Goal: Information Seeking & Learning: Check status

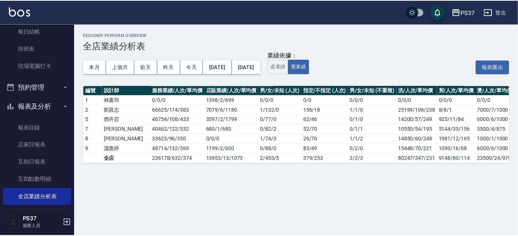
scroll to position [68, 0]
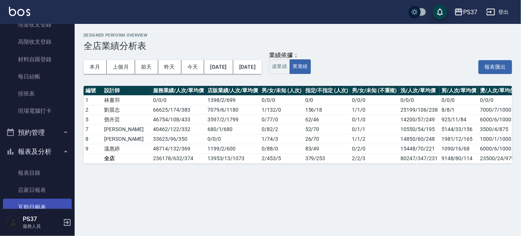
click at [33, 202] on link "互助日報表" at bounding box center [37, 207] width 69 height 17
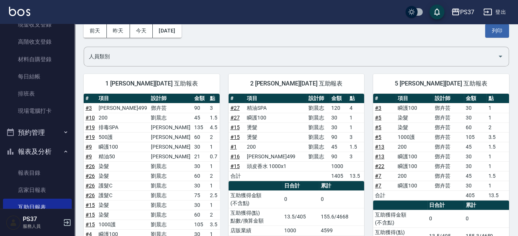
scroll to position [73, 0]
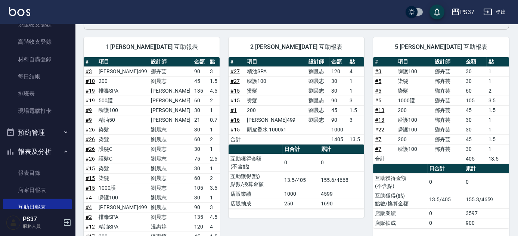
click at [363, 154] on td "0" at bounding box center [341, 163] width 45 height 18
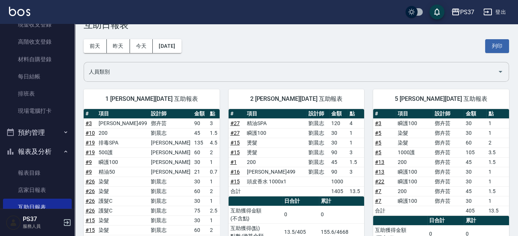
scroll to position [0, 0]
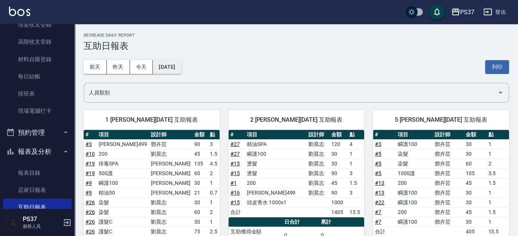
click at [175, 72] on button "[DATE]" at bounding box center [167, 67] width 28 height 14
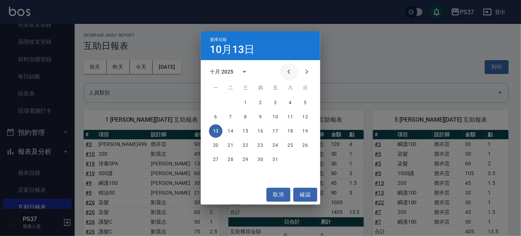
click at [287, 71] on icon "Previous month" at bounding box center [288, 71] width 9 height 9
click at [291, 118] on button "13" at bounding box center [290, 116] width 13 height 13
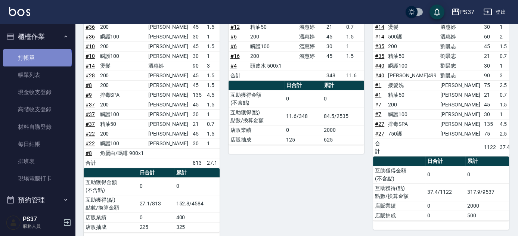
click at [37, 58] on link "打帳單" at bounding box center [37, 57] width 69 height 17
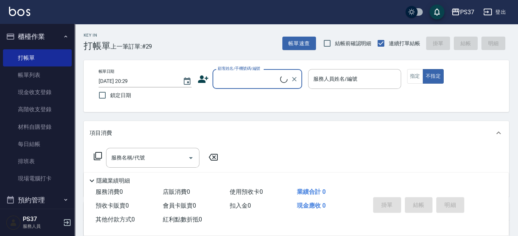
click at [241, 79] on input "顧客姓名/手機號碼/編號" at bounding box center [248, 78] width 64 height 13
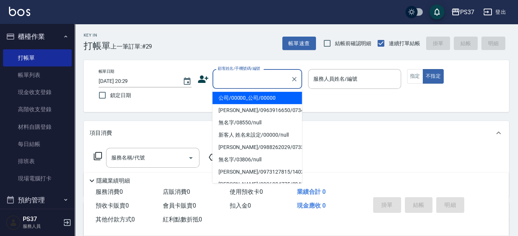
click at [252, 97] on li "公司/00000_公司/00000" at bounding box center [257, 98] width 90 height 12
type input "公司/00000_公司/00000"
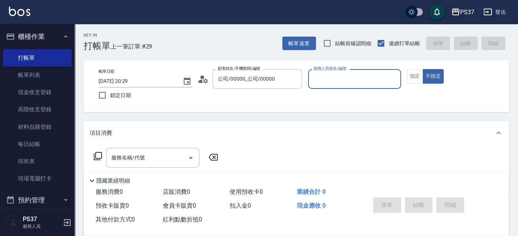
click at [339, 83] on input "服務人員姓名/編號" at bounding box center [354, 78] width 86 height 13
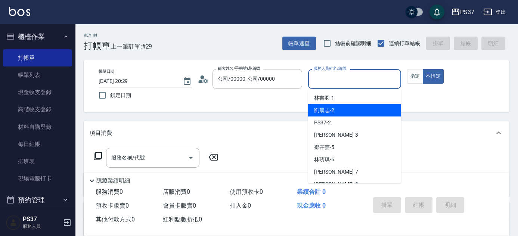
click at [350, 111] on div "[PERSON_NAME]-2" at bounding box center [354, 110] width 93 height 12
type input "[PERSON_NAME]-2"
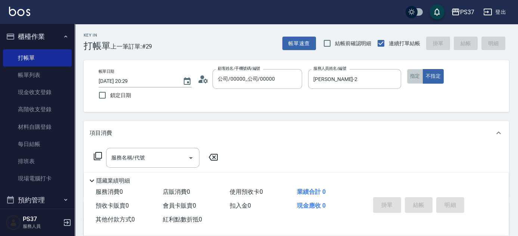
click at [414, 78] on button "指定" at bounding box center [415, 76] width 16 height 15
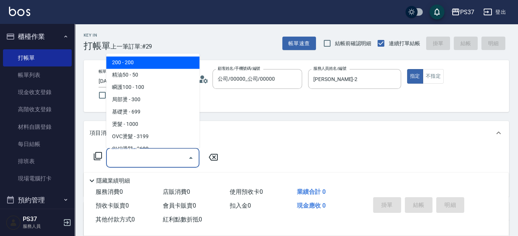
click at [143, 157] on input "服務名稱/代號" at bounding box center [146, 157] width 75 height 13
click at [144, 63] on span "200 - 200" at bounding box center [152, 63] width 93 height 12
type input "200(111)"
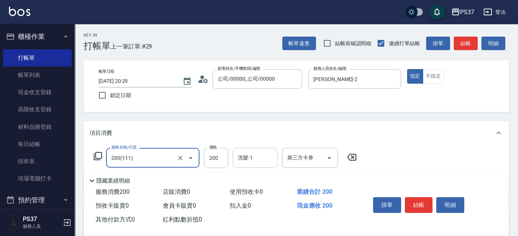
click at [259, 165] on div "洗髮-1" at bounding box center [255, 158] width 45 height 20
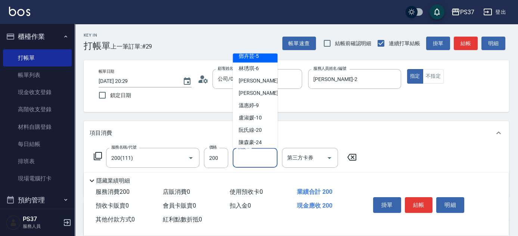
scroll to position [121, 0]
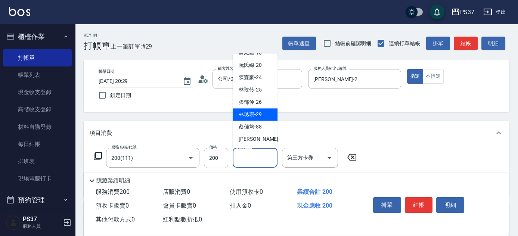
click at [254, 114] on span "[PERSON_NAME]-29" at bounding box center [249, 115] width 23 height 8
type input "[PERSON_NAME]-29"
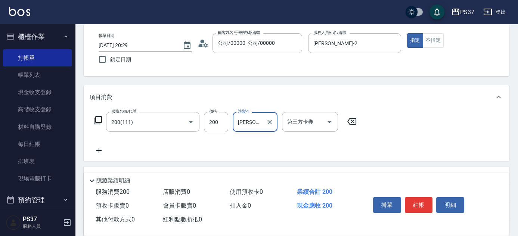
scroll to position [68, 0]
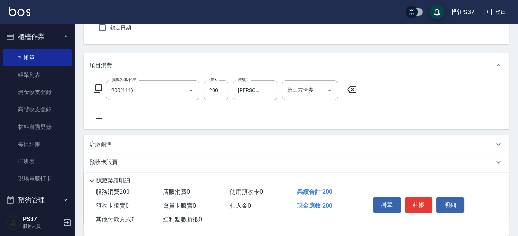
click at [97, 116] on icon at bounding box center [99, 118] width 19 height 9
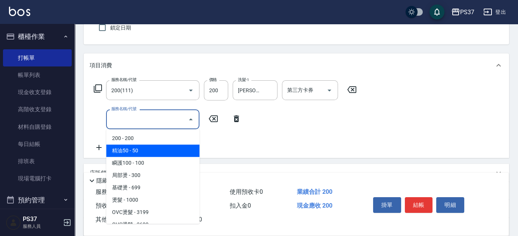
click at [152, 156] on span "精油50 - 50" at bounding box center [152, 150] width 93 height 12
click at [159, 114] on input "精油50(112)" at bounding box center [142, 119] width 66 height 13
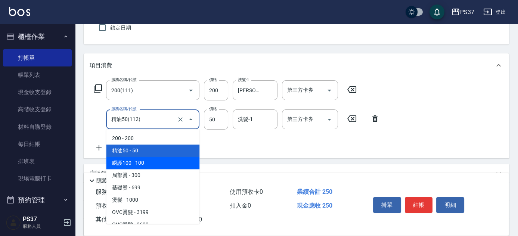
click at [157, 168] on span "瞬護100 - 100" at bounding box center [152, 163] width 93 height 12
type input "瞬護100(113)"
type input "100"
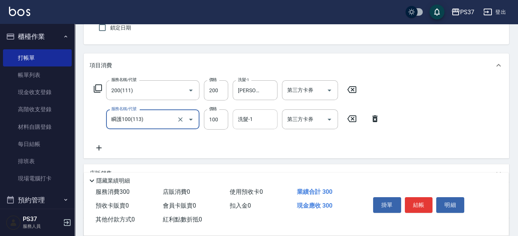
click at [255, 120] on input "洗髮-1" at bounding box center [255, 119] width 38 height 13
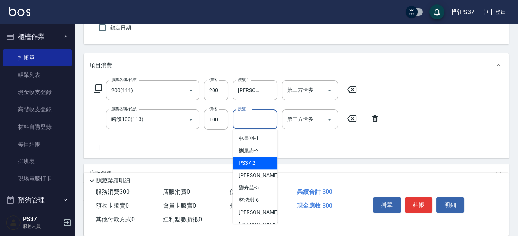
scroll to position [121, 0]
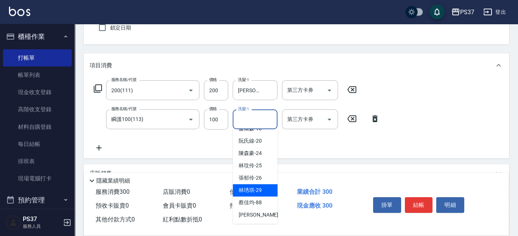
click at [255, 187] on span "[PERSON_NAME]-29" at bounding box center [249, 190] width 23 height 8
type input "[PERSON_NAME]-29"
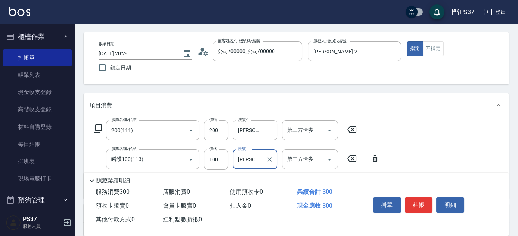
scroll to position [0, 0]
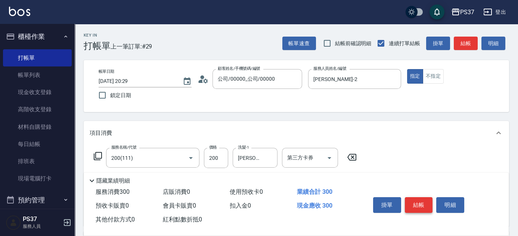
click at [419, 197] on button "結帳" at bounding box center [419, 205] width 28 height 16
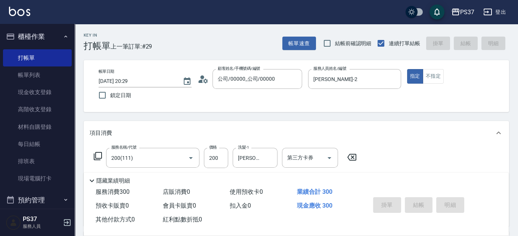
type input "[DATE] 20:31"
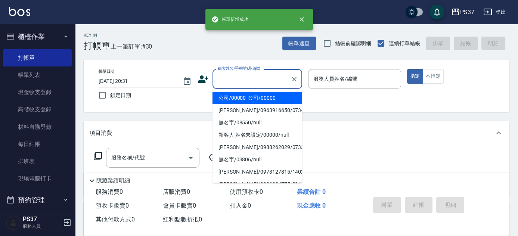
click at [235, 81] on input "顧客姓名/手機號碼/編號" at bounding box center [252, 78] width 72 height 13
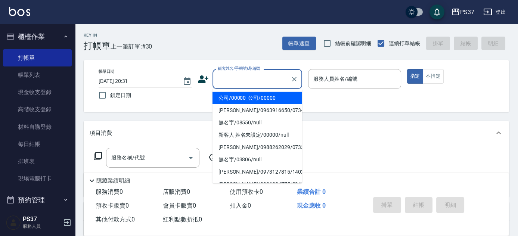
click at [257, 102] on li "公司/00000_公司/00000" at bounding box center [257, 98] width 90 height 12
type input "公司/00000_公司/00000"
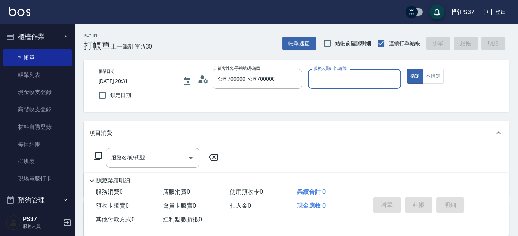
click at [336, 83] on input "服務人員姓名/編號" at bounding box center [354, 78] width 86 height 13
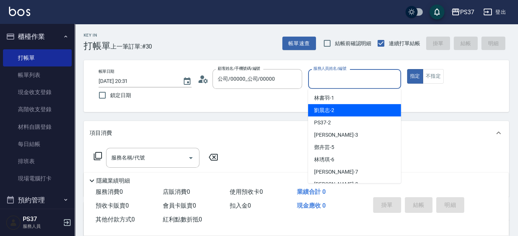
click at [344, 113] on div "[PERSON_NAME]-2" at bounding box center [354, 110] width 93 height 12
type input "[PERSON_NAME]-2"
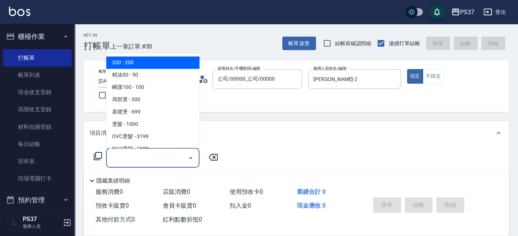
click at [148, 161] on input "服務名稱/代號" at bounding box center [146, 157] width 75 height 13
click at [136, 60] on span "200 - 200" at bounding box center [152, 63] width 93 height 12
type input "200(111)"
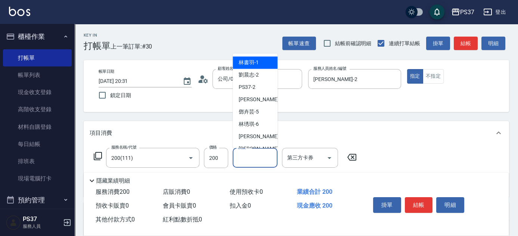
click at [246, 161] on input "洗髮-1" at bounding box center [255, 157] width 38 height 13
click at [249, 75] on span "[PERSON_NAME]-2" at bounding box center [248, 75] width 20 height 8
type input "[PERSON_NAME]-2"
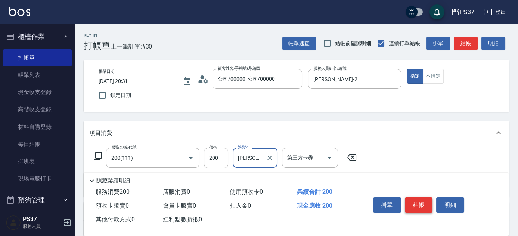
click at [426, 200] on button "結帳" at bounding box center [419, 205] width 28 height 16
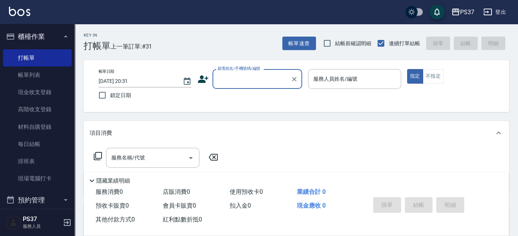
click at [254, 85] on input "顧客姓名/手機號碼/編號" at bounding box center [252, 78] width 72 height 13
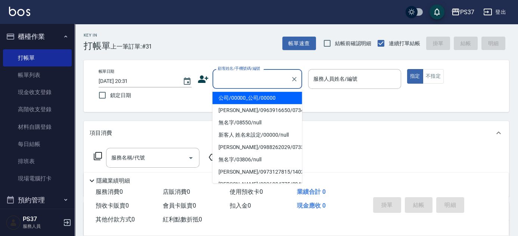
click at [250, 99] on li "公司/00000_公司/00000" at bounding box center [257, 98] width 90 height 12
type input "公司/00000_公司/00000"
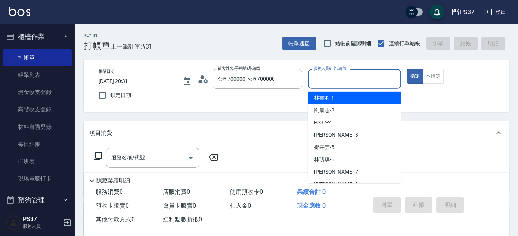
click at [352, 76] on input "服務人員姓名/編號" at bounding box center [354, 78] width 86 height 13
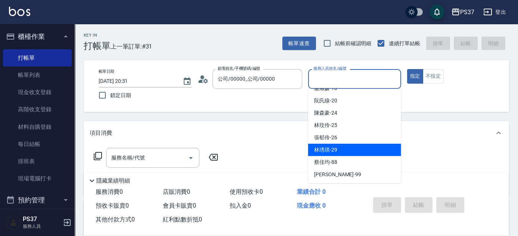
scroll to position [19, 0]
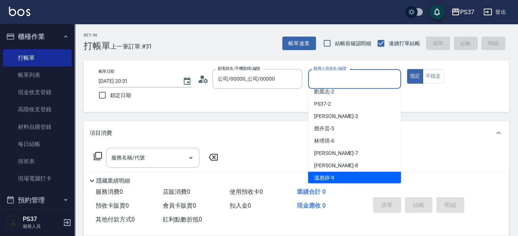
click at [341, 175] on div "[PERSON_NAME]-9" at bounding box center [354, 178] width 93 height 12
type input "[PERSON_NAME]-9"
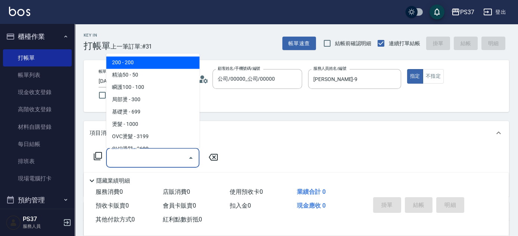
click at [144, 156] on input "服務名稱/代號" at bounding box center [146, 157] width 75 height 13
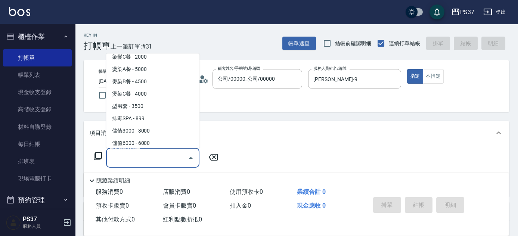
scroll to position [780, 0]
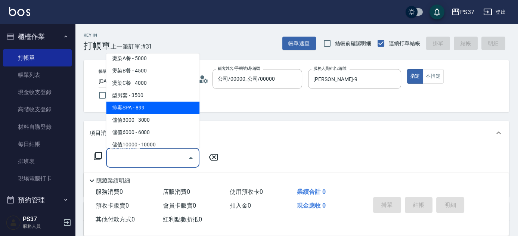
click at [155, 110] on span "排毒SPA - 899" at bounding box center [152, 108] width 93 height 12
type input "排毒SPA(0899)"
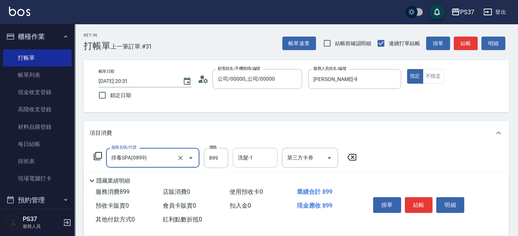
click at [256, 155] on input "洗髮-1" at bounding box center [255, 157] width 38 height 13
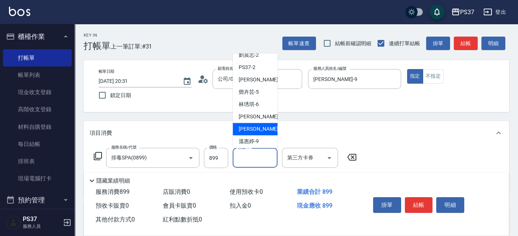
scroll to position [0, 0]
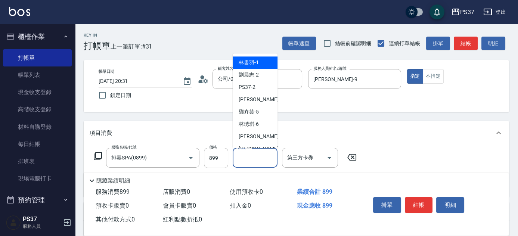
click at [246, 62] on span "[PERSON_NAME]-1" at bounding box center [248, 63] width 20 height 8
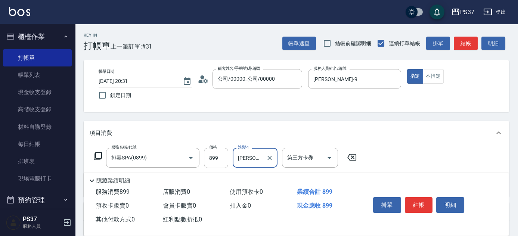
type input "[PERSON_NAME]-1"
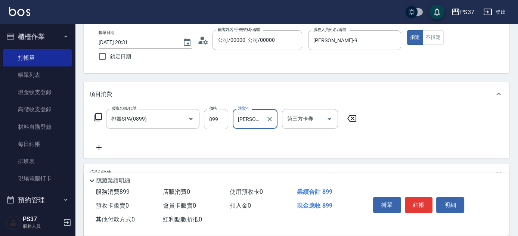
scroll to position [68, 0]
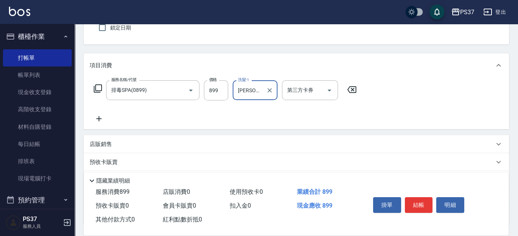
click at [102, 116] on icon at bounding box center [99, 118] width 19 height 9
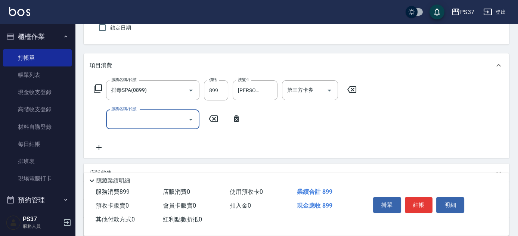
click at [123, 121] on input "服務名稱/代號" at bounding box center [146, 119] width 75 height 13
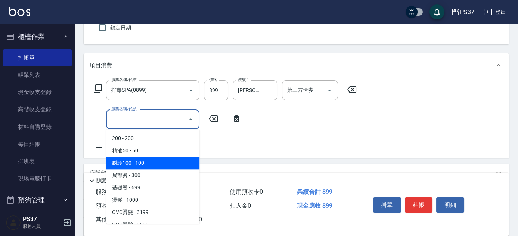
click at [151, 161] on span "瞬護100 - 100" at bounding box center [152, 163] width 93 height 12
type input "瞬護100(113)"
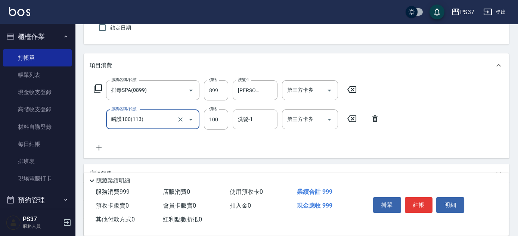
click at [257, 119] on input "洗髮-1" at bounding box center [255, 119] width 38 height 13
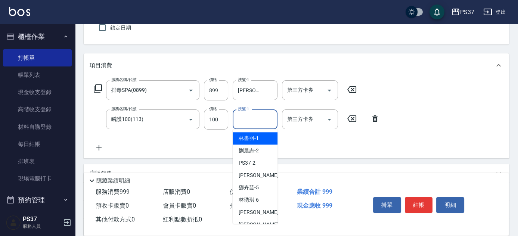
click at [256, 134] on div "[PERSON_NAME]-1" at bounding box center [255, 138] width 45 height 12
type input "[PERSON_NAME]-1"
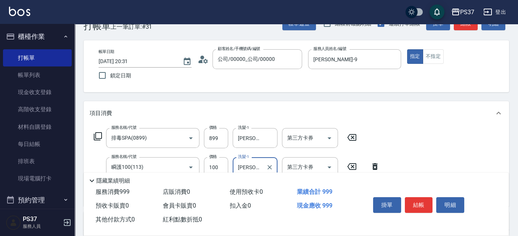
scroll to position [0, 0]
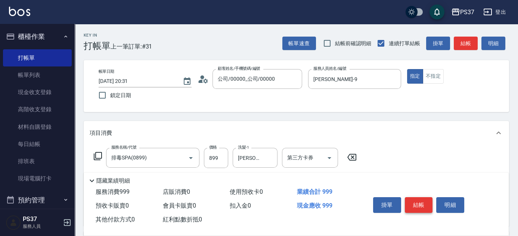
click at [411, 199] on button "結帳" at bounding box center [419, 205] width 28 height 16
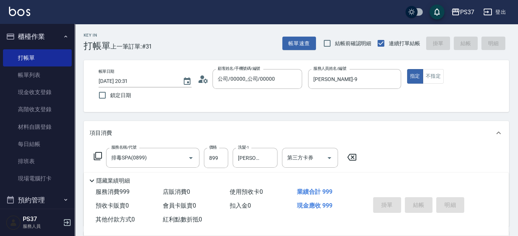
type input "[DATE] 20:33"
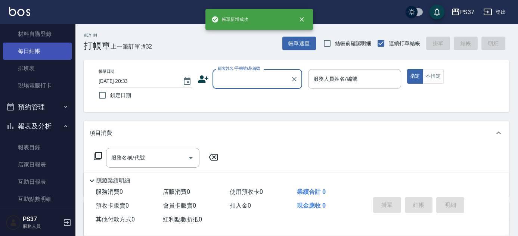
scroll to position [169, 0]
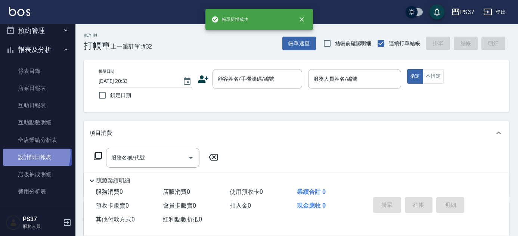
click at [30, 153] on link "設計師日報表" at bounding box center [37, 157] width 69 height 17
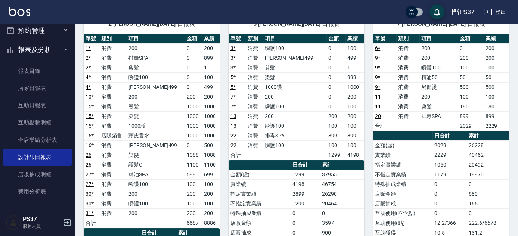
scroll to position [68, 0]
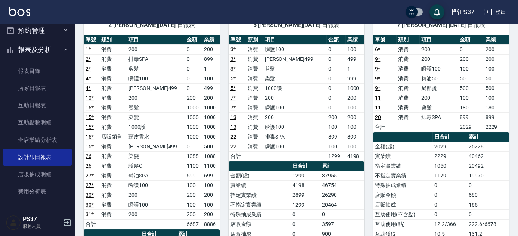
click at [88, 175] on link "27 *" at bounding box center [89, 175] width 8 height 6
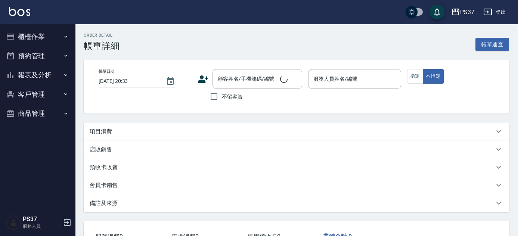
type input "2025/10/13 19:53"
type input "[PERSON_NAME]-2"
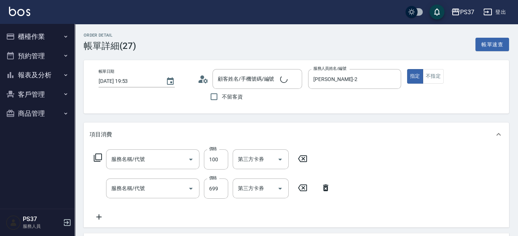
type input "公司/00000_公司/00000"
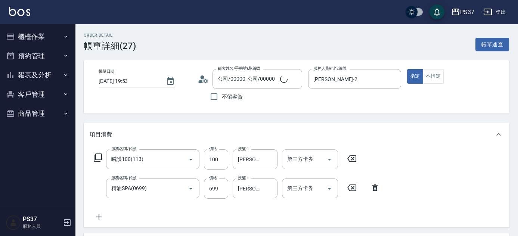
type input "瞬護100(113)"
type input "精油SPA(0699)"
click at [333, 160] on icon "Open" at bounding box center [329, 159] width 9 height 9
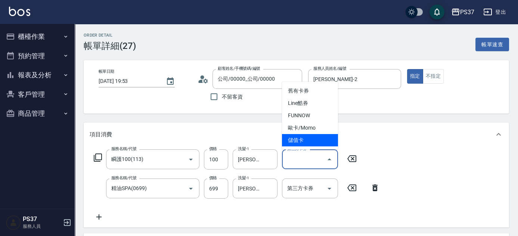
click at [309, 143] on span "儲值卡" at bounding box center [310, 140] width 56 height 12
type input "儲值卡"
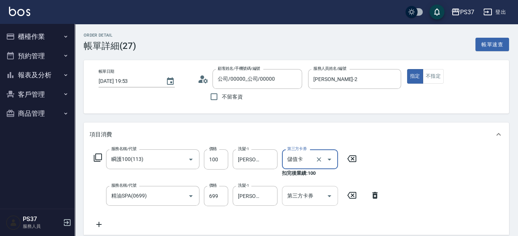
click at [333, 195] on icon "Open" at bounding box center [329, 195] width 9 height 9
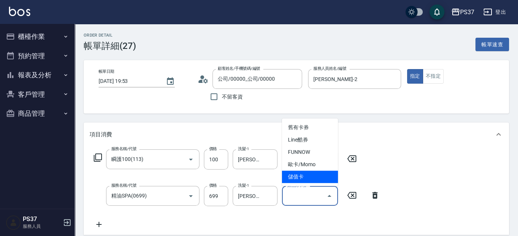
click at [319, 179] on span "儲值卡" at bounding box center [310, 177] width 56 height 12
type input "儲值卡"
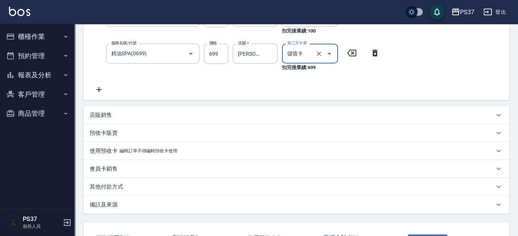
scroll to position [200, 0]
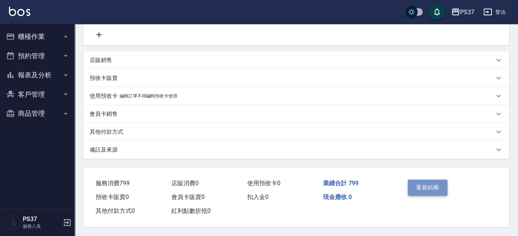
click at [434, 185] on button "重新結帳" at bounding box center [428, 188] width 40 height 16
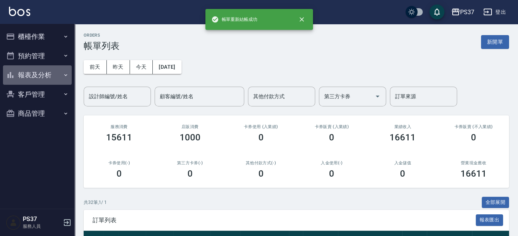
click at [42, 72] on button "報表及分析" at bounding box center [37, 74] width 69 height 19
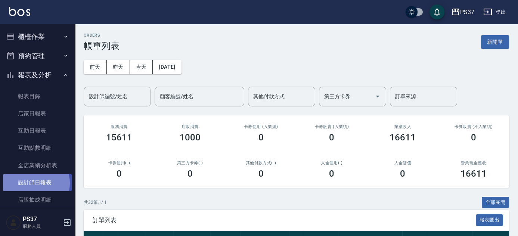
click at [32, 183] on link "設計師日報表" at bounding box center [37, 182] width 69 height 17
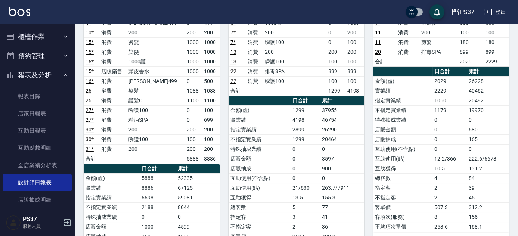
scroll to position [135, 0]
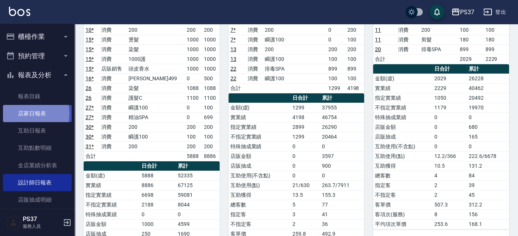
click at [21, 114] on link "店家日報表" at bounding box center [37, 113] width 69 height 17
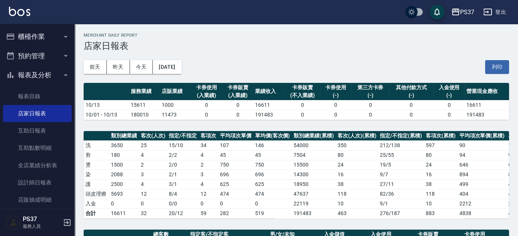
click at [345, 62] on div "前天 昨天 今天 2025/10/13 列印" at bounding box center [296, 67] width 425 height 32
click at [43, 116] on link "店家日報表" at bounding box center [37, 113] width 69 height 17
click at [265, 75] on div "前天 昨天 今天 2025/10/13 列印" at bounding box center [296, 67] width 425 height 32
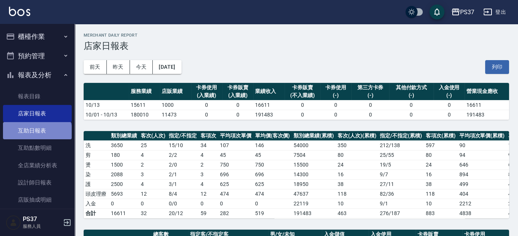
click at [37, 134] on link "互助日報表" at bounding box center [37, 130] width 69 height 17
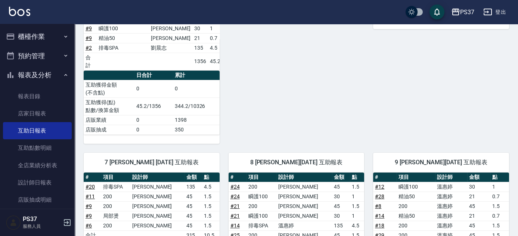
scroll to position [145, 0]
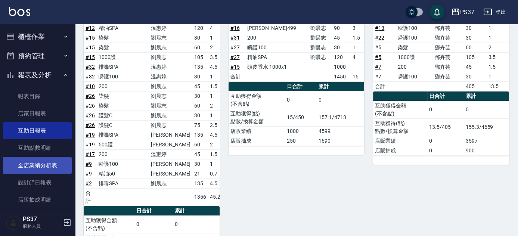
click at [33, 163] on link "全店業績分析表" at bounding box center [37, 165] width 69 height 17
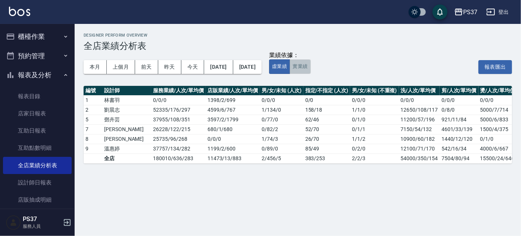
click at [311, 71] on button "實業績" at bounding box center [300, 66] width 21 height 15
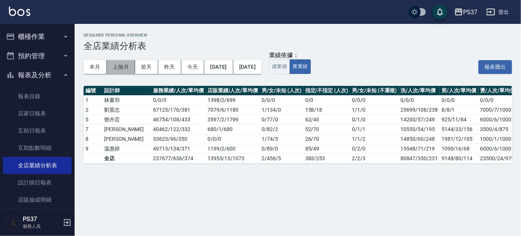
click at [116, 66] on button "上個月" at bounding box center [121, 67] width 28 height 14
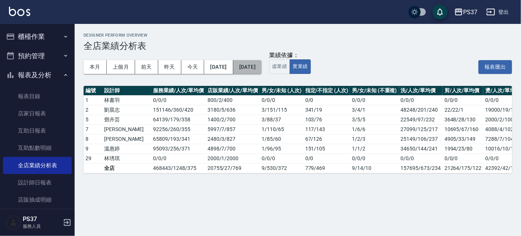
click at [262, 68] on button "2025/09/30" at bounding box center [247, 67] width 28 height 14
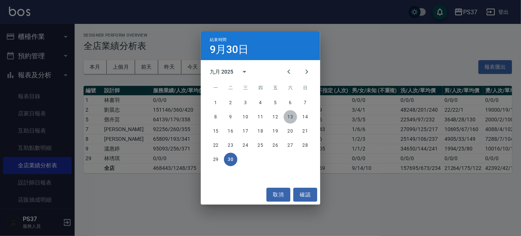
click at [290, 115] on button "13" at bounding box center [290, 116] width 13 height 13
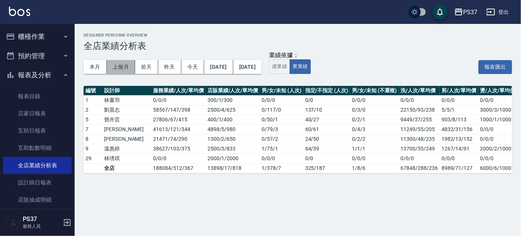
click at [112, 65] on button "上個月" at bounding box center [121, 67] width 28 height 14
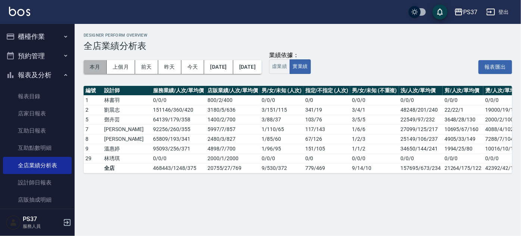
click at [94, 66] on button "本月" at bounding box center [95, 67] width 23 height 14
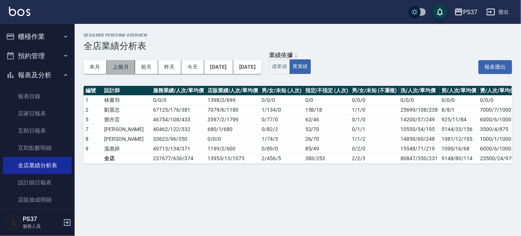
click at [116, 69] on button "上個月" at bounding box center [121, 67] width 28 height 14
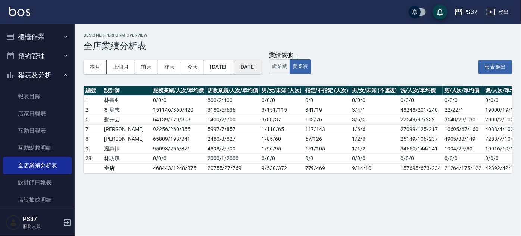
click at [262, 63] on button "2025/09/30" at bounding box center [247, 67] width 28 height 14
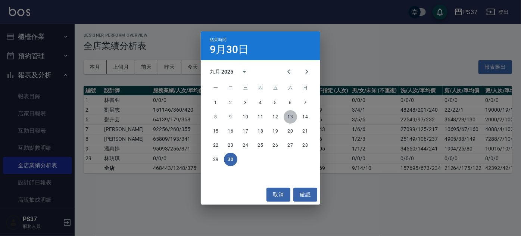
click at [293, 120] on button "13" at bounding box center [290, 116] width 13 height 13
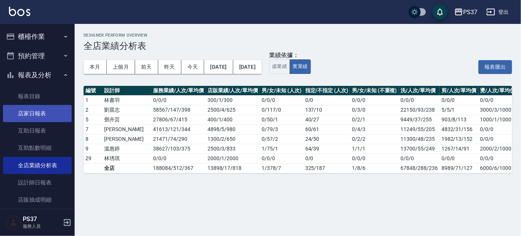
click at [30, 116] on link "店家日報表" at bounding box center [37, 113] width 69 height 17
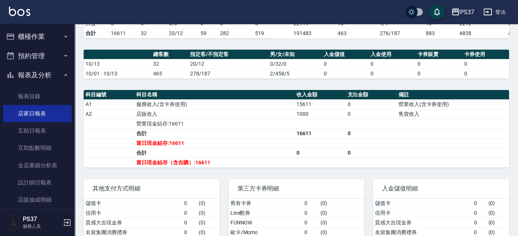
scroll to position [211, 0]
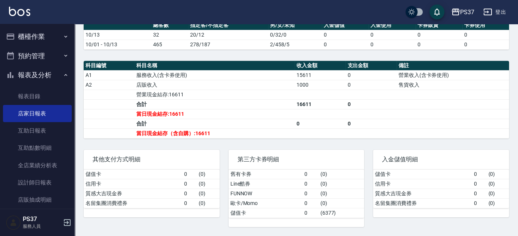
click at [39, 79] on button "報表及分析" at bounding box center [37, 74] width 69 height 19
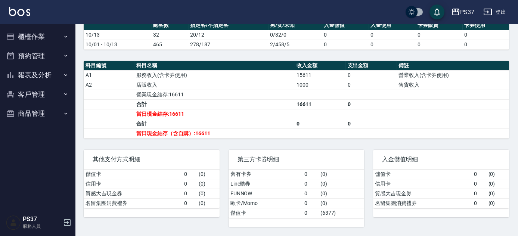
click at [41, 92] on button "客戶管理" at bounding box center [37, 94] width 69 height 19
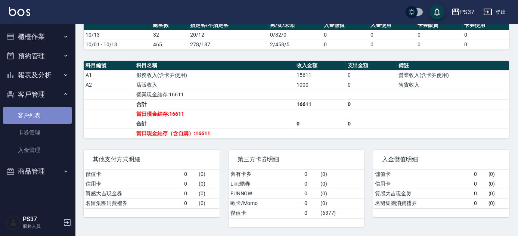
click at [35, 113] on link "客戶列表" at bounding box center [37, 115] width 69 height 17
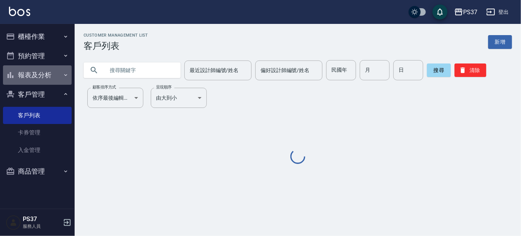
click at [52, 68] on button "報表及分析" at bounding box center [37, 74] width 69 height 19
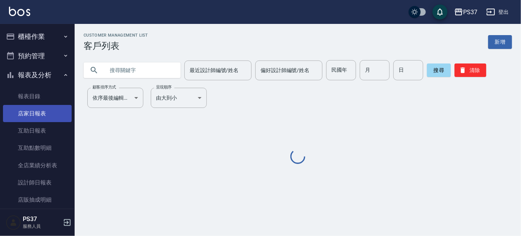
click at [40, 106] on link "店家日報表" at bounding box center [37, 113] width 69 height 17
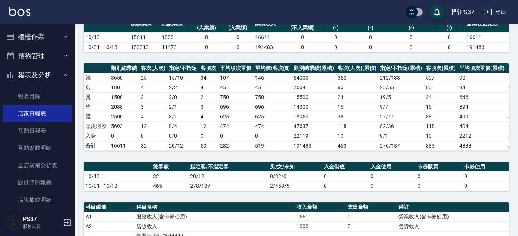
scroll to position [211, 0]
